Goal: Communication & Community: Answer question/provide support

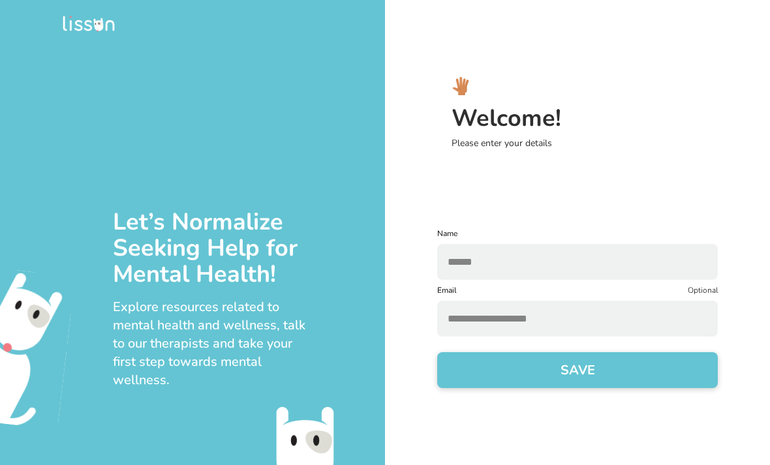
type input "**********"
click at [547, 376] on button "SAVE" at bounding box center [577, 370] width 280 height 36
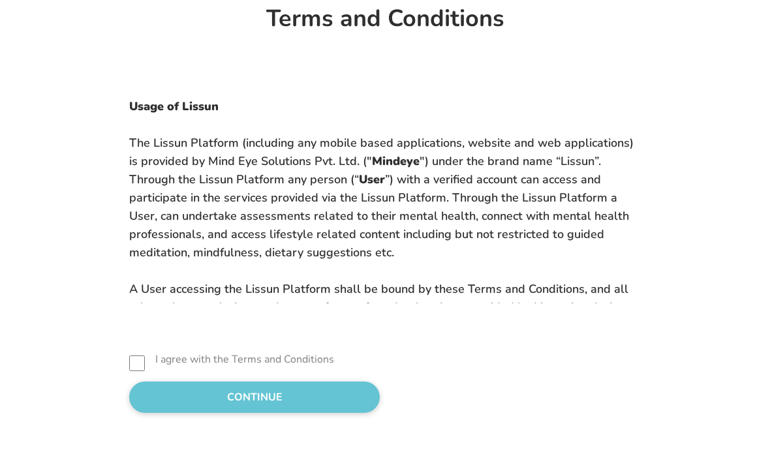
click at [266, 413] on button "CONTINUE" at bounding box center [254, 397] width 250 height 31
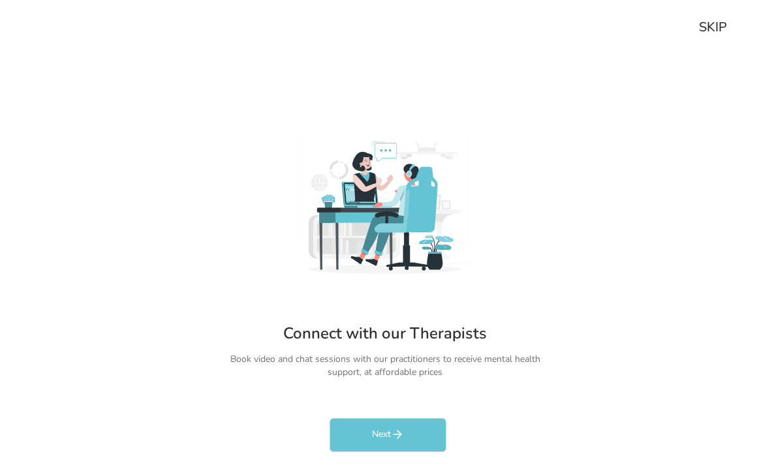
click at [396, 441] on icon "rectangleButtonColorCustom" at bounding box center [397, 434] width 13 height 13
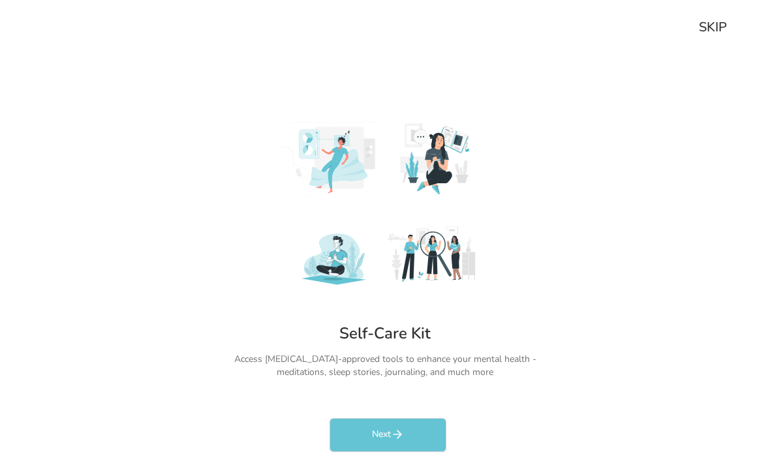
click at [406, 452] on button "Next" at bounding box center [387, 435] width 117 height 34
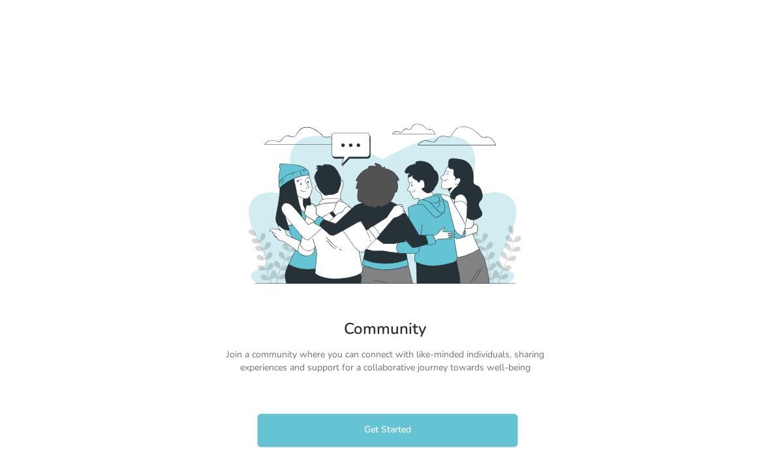
click at [400, 438] on button "Get Started" at bounding box center [387, 430] width 261 height 34
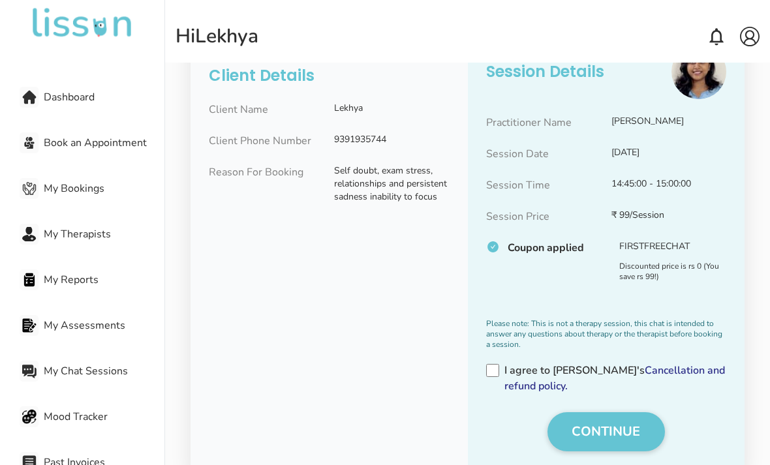
scroll to position [124, 0]
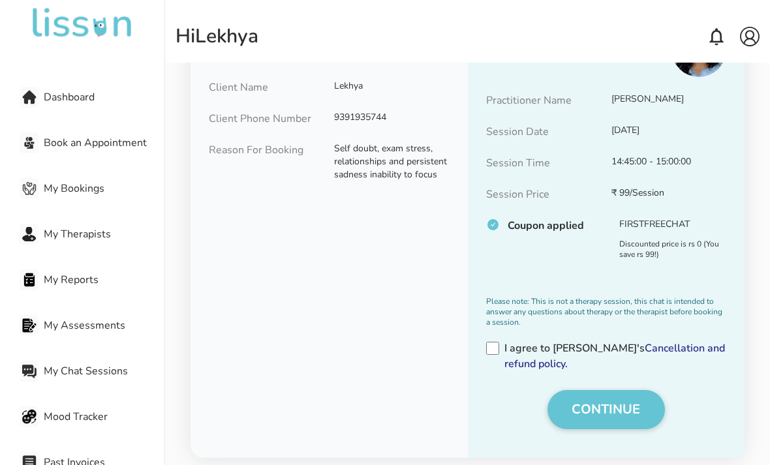
click at [625, 410] on button "CONTINUE" at bounding box center [605, 409] width 117 height 39
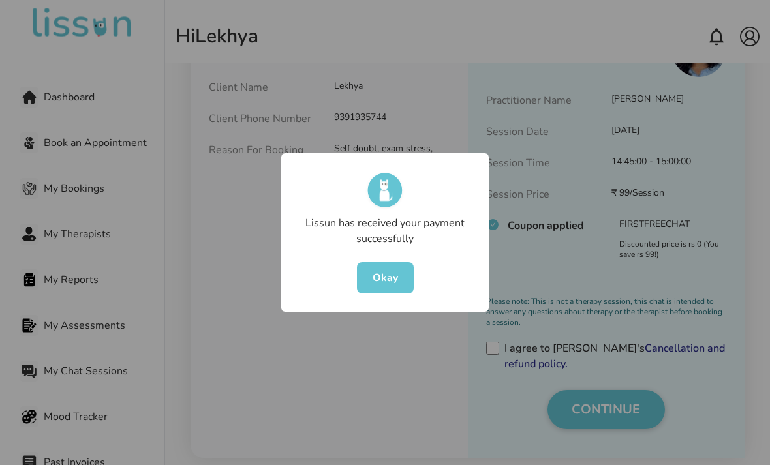
click at [400, 293] on button "Okay" at bounding box center [385, 277] width 57 height 31
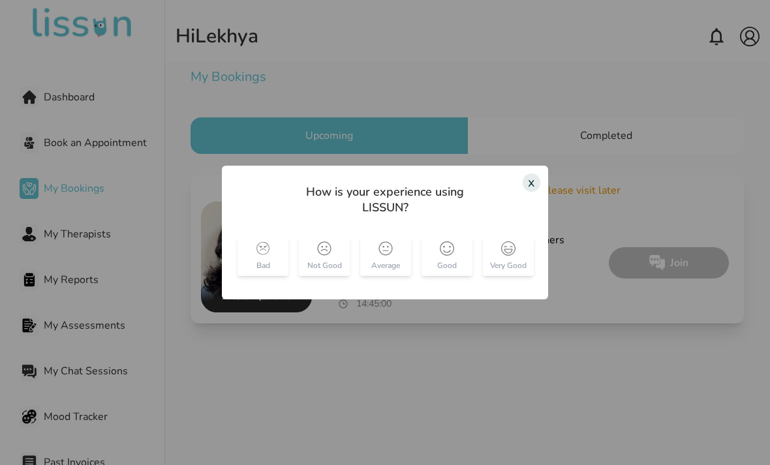
click at [453, 256] on img at bounding box center [447, 248] width 14 height 14
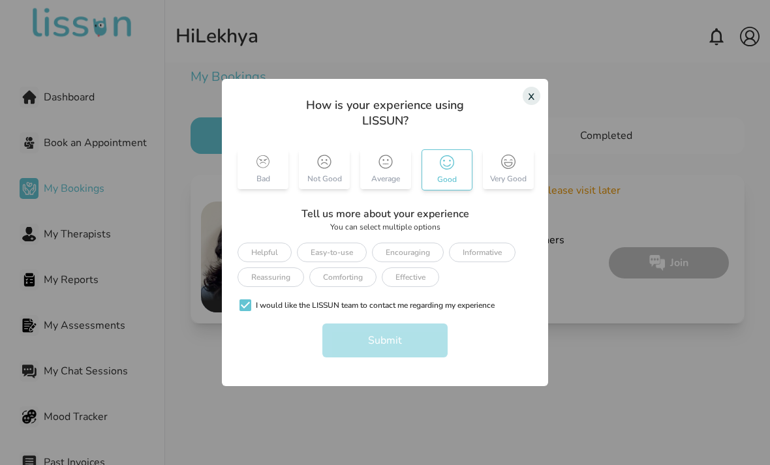
click at [344, 262] on div "Easy-to-use" at bounding box center [332, 253] width 70 height 20
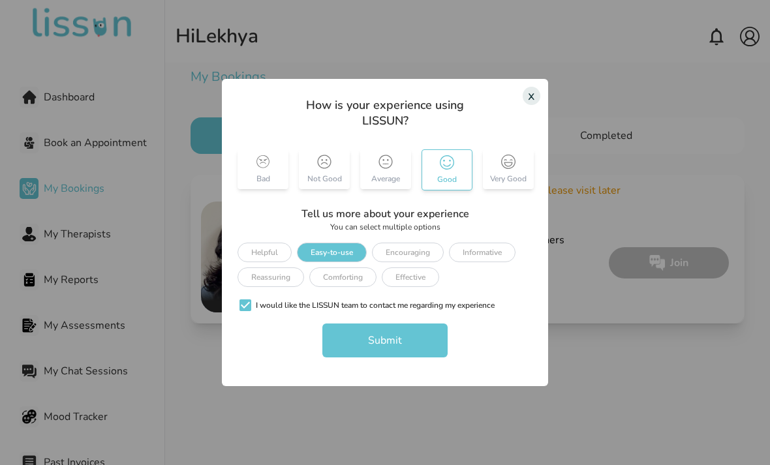
click at [283, 287] on div "Reassuring" at bounding box center [270, 277] width 67 height 20
click at [389, 357] on button "Submit" at bounding box center [384, 340] width 125 height 34
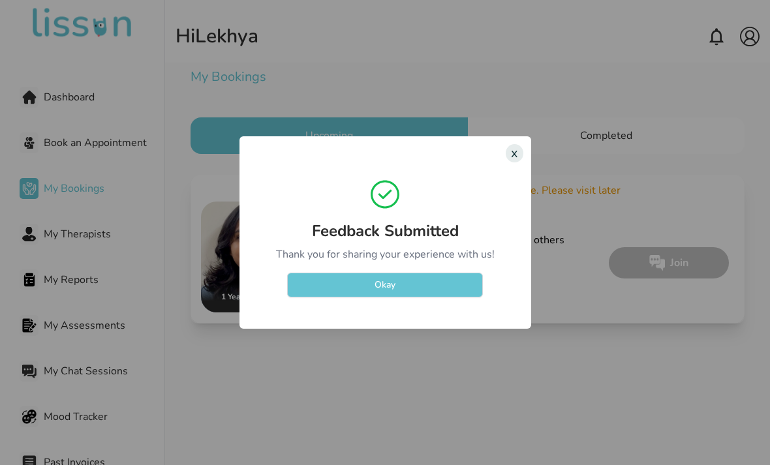
click at [412, 297] on button "Okay" at bounding box center [385, 285] width 196 height 25
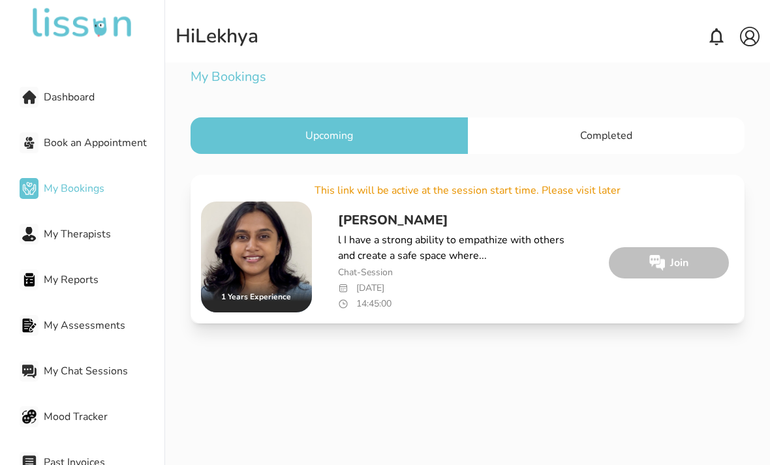
click at [88, 427] on div "Mood Tracker" at bounding box center [92, 417] width 145 height 26
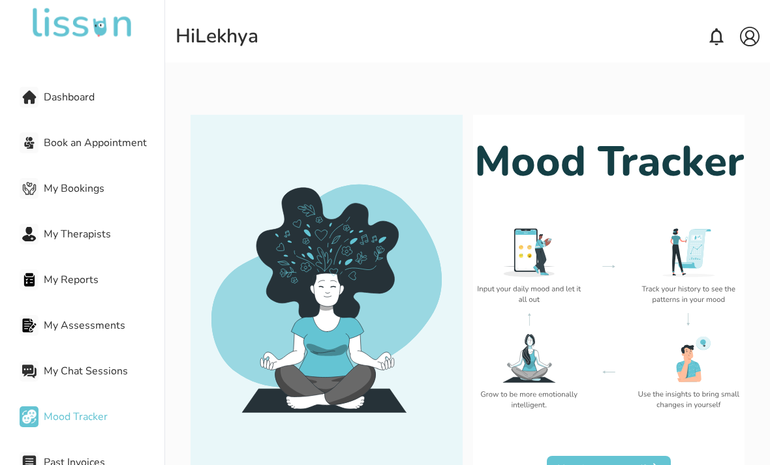
click at [599, 464] on button "How is your mood?" at bounding box center [609, 469] width 124 height 26
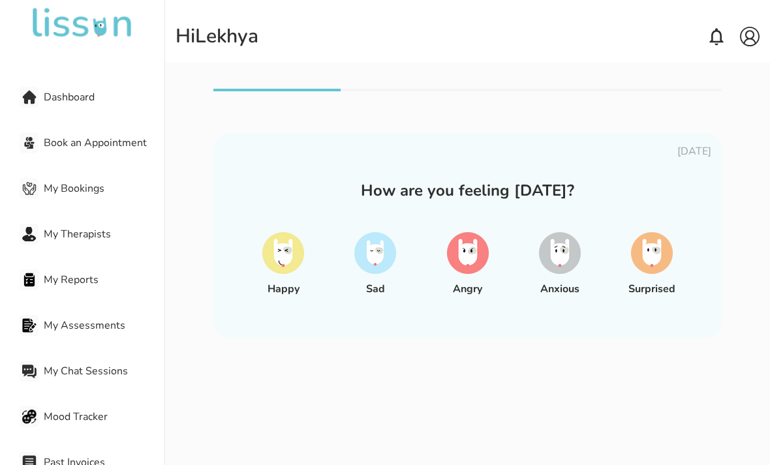
click at [380, 269] on img at bounding box center [375, 253] width 42 height 42
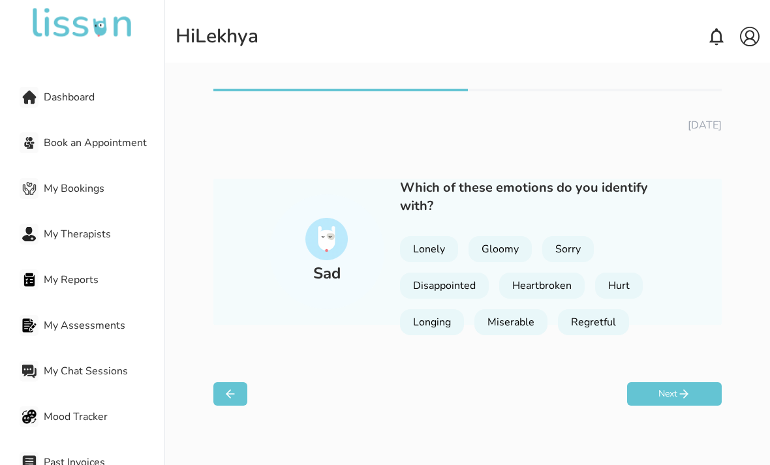
click at [569, 288] on div "Heartbroken" at bounding box center [541, 286] width 85 height 26
click at [430, 327] on div "Longing" at bounding box center [432, 322] width 64 height 26
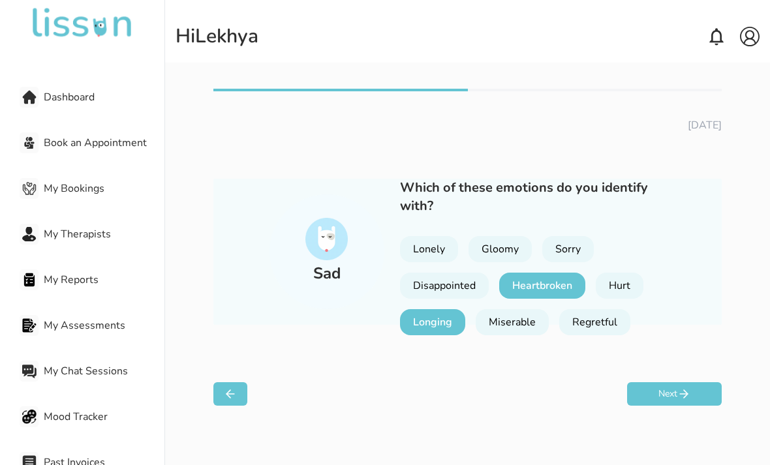
click at [627, 287] on div "Hurt" at bounding box center [619, 286] width 48 height 26
click at [670, 400] on button "Next" at bounding box center [674, 393] width 95 height 23
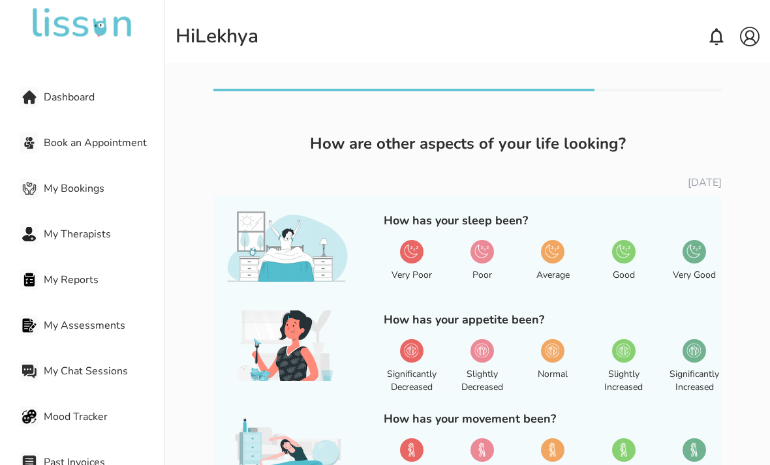
click at [481, 256] on img at bounding box center [481, 251] width 14 height 14
click at [548, 351] on img at bounding box center [552, 350] width 14 height 14
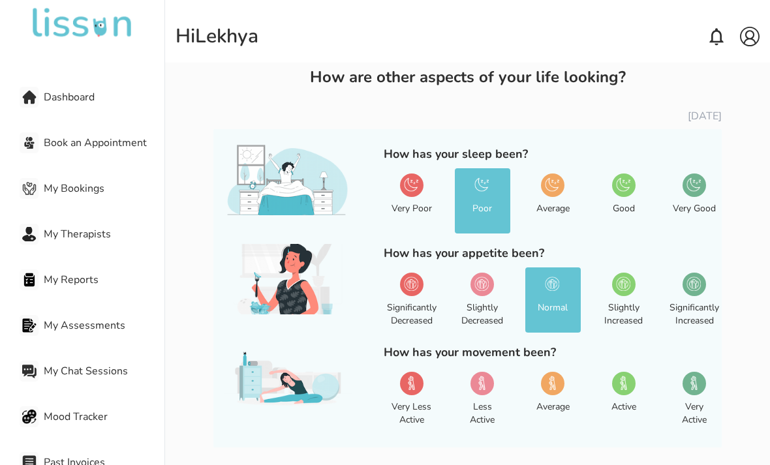
scroll to position [77, 0]
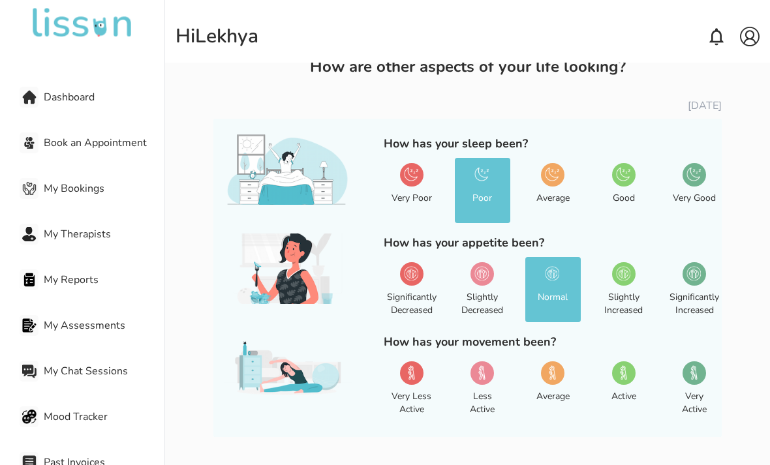
click at [629, 372] on img at bounding box center [623, 372] width 14 height 14
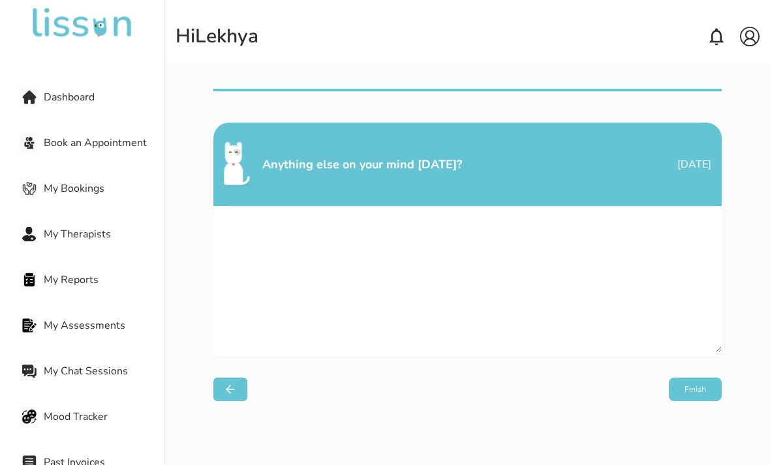
click at [692, 389] on button "Finish" at bounding box center [694, 389] width 53 height 23
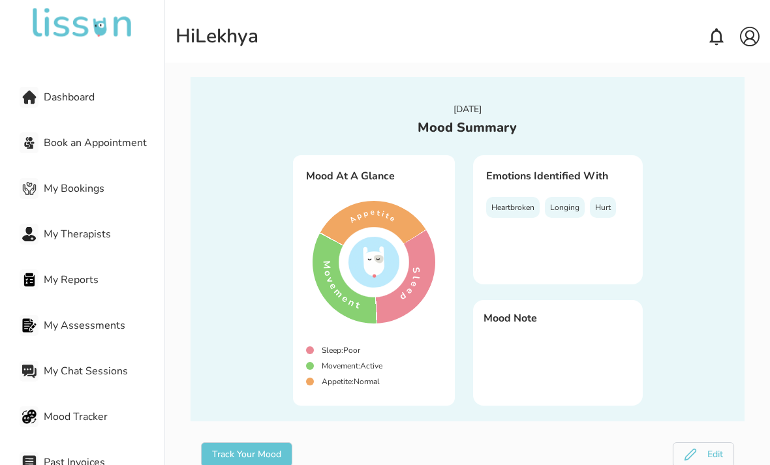
scroll to position [11, 0]
click at [260, 462] on button "Track Your Mood" at bounding box center [246, 455] width 91 height 25
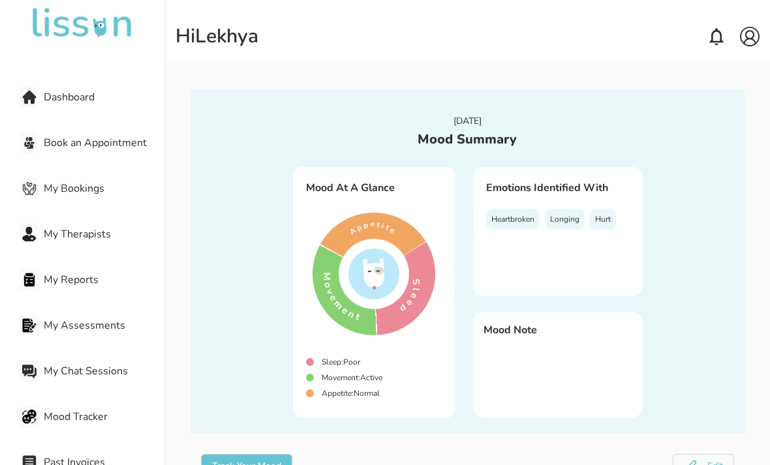
select select "**********"
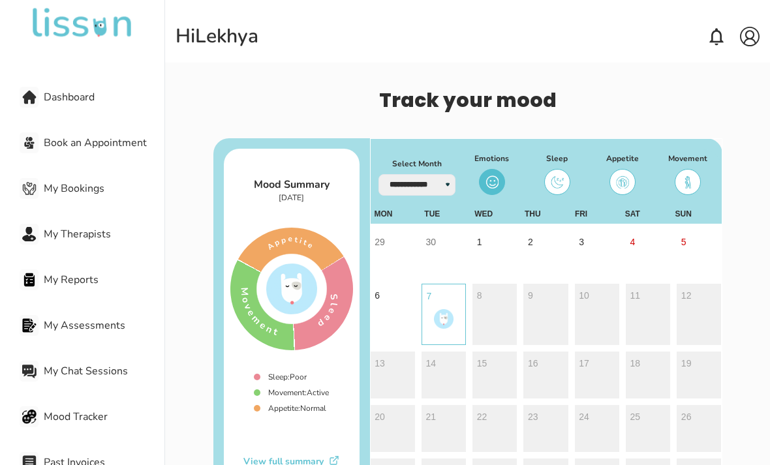
click at [76, 197] on div "My Bookings" at bounding box center [92, 188] width 145 height 26
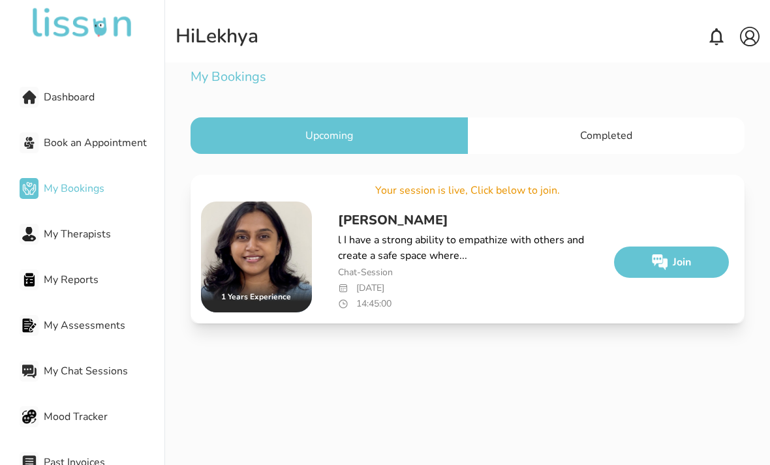
click at [667, 260] on img "largeContained" at bounding box center [660, 262] width 16 height 16
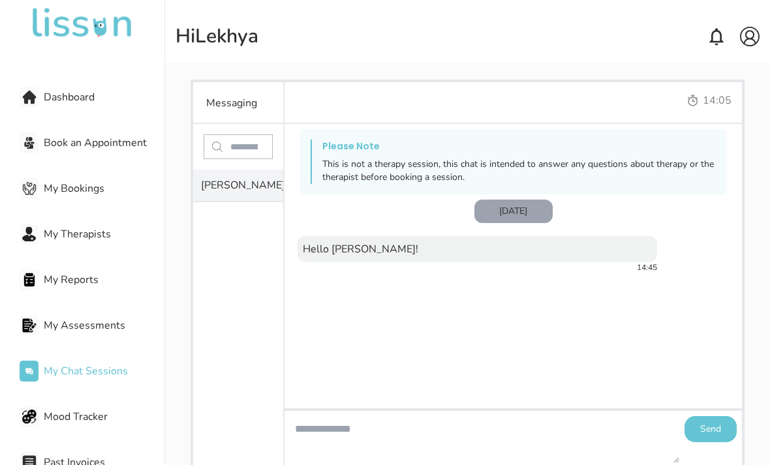
scroll to position [37, 0]
click at [370, 440] on textarea at bounding box center [481, 438] width 395 height 52
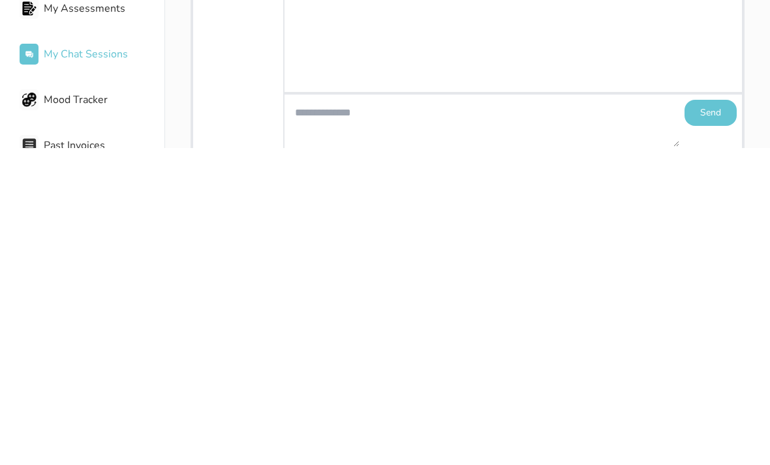
scroll to position [42, 0]
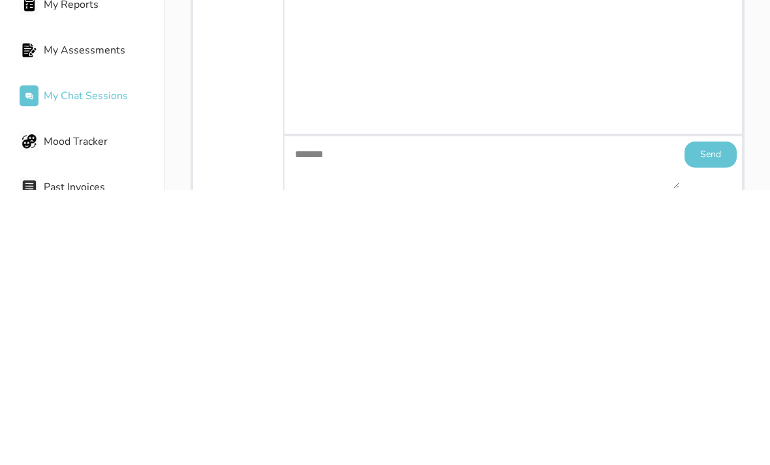
click at [712, 417] on button "Send" at bounding box center [710, 430] width 52 height 26
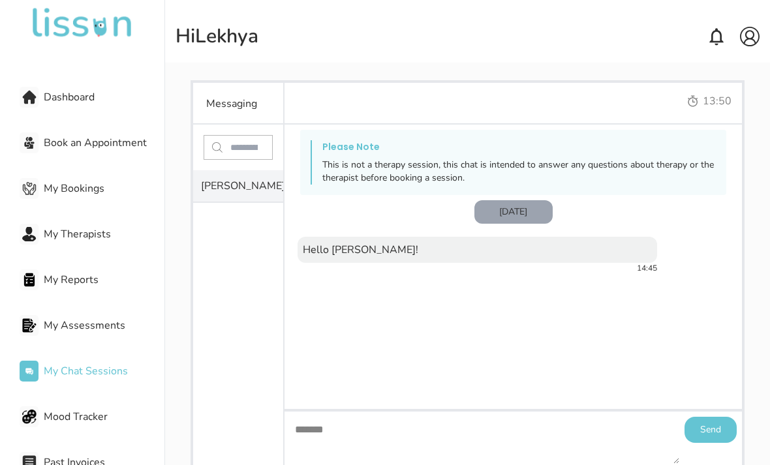
click at [712, 417] on button "Send" at bounding box center [710, 430] width 52 height 26
click at [713, 417] on button "Send" at bounding box center [710, 430] width 52 height 26
click at [721, 417] on button "Send" at bounding box center [710, 430] width 52 height 26
click at [712, 417] on button "Send" at bounding box center [710, 430] width 52 height 26
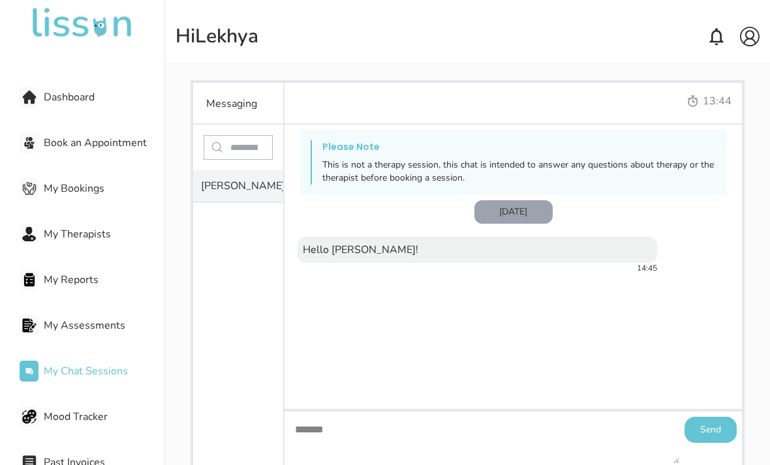
click at [413, 412] on textarea "*******" at bounding box center [481, 438] width 395 height 52
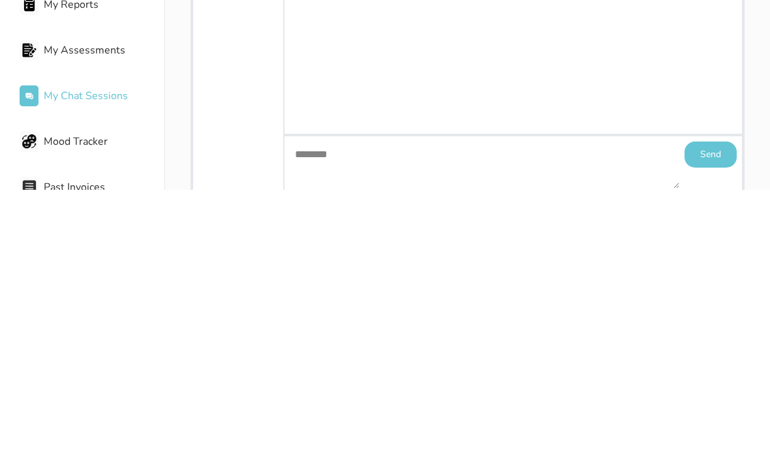
type textarea "********"
click at [712, 417] on button "Send" at bounding box center [710, 430] width 52 height 26
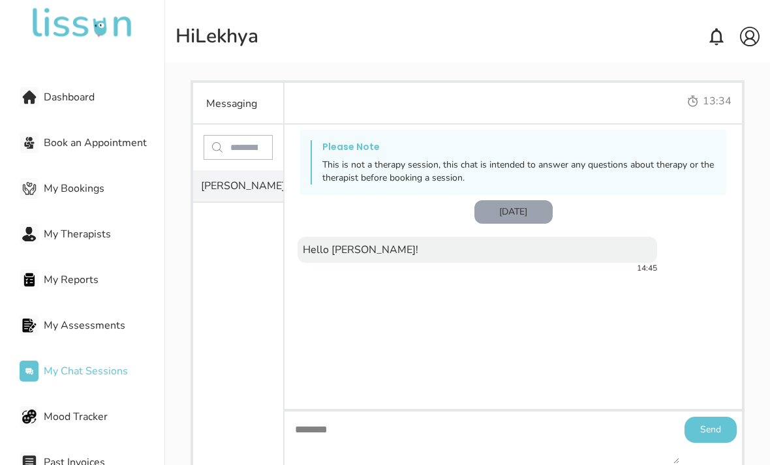
click at [517, 412] on textarea "********" at bounding box center [481, 438] width 395 height 52
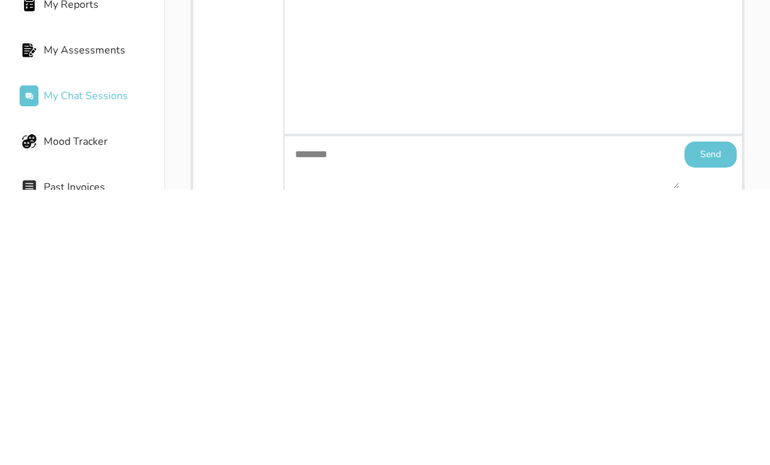
click at [712, 417] on button "Send" at bounding box center [710, 430] width 52 height 26
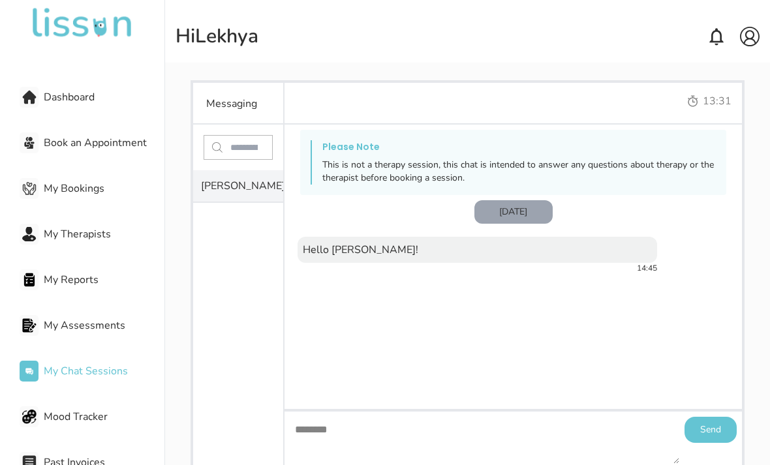
click at [254, 170] on div "[PERSON_NAME] 1" at bounding box center [238, 185] width 90 height 31
click at [237, 170] on div "[PERSON_NAME] 1" at bounding box center [238, 185] width 90 height 31
